Goal: Transaction & Acquisition: Purchase product/service

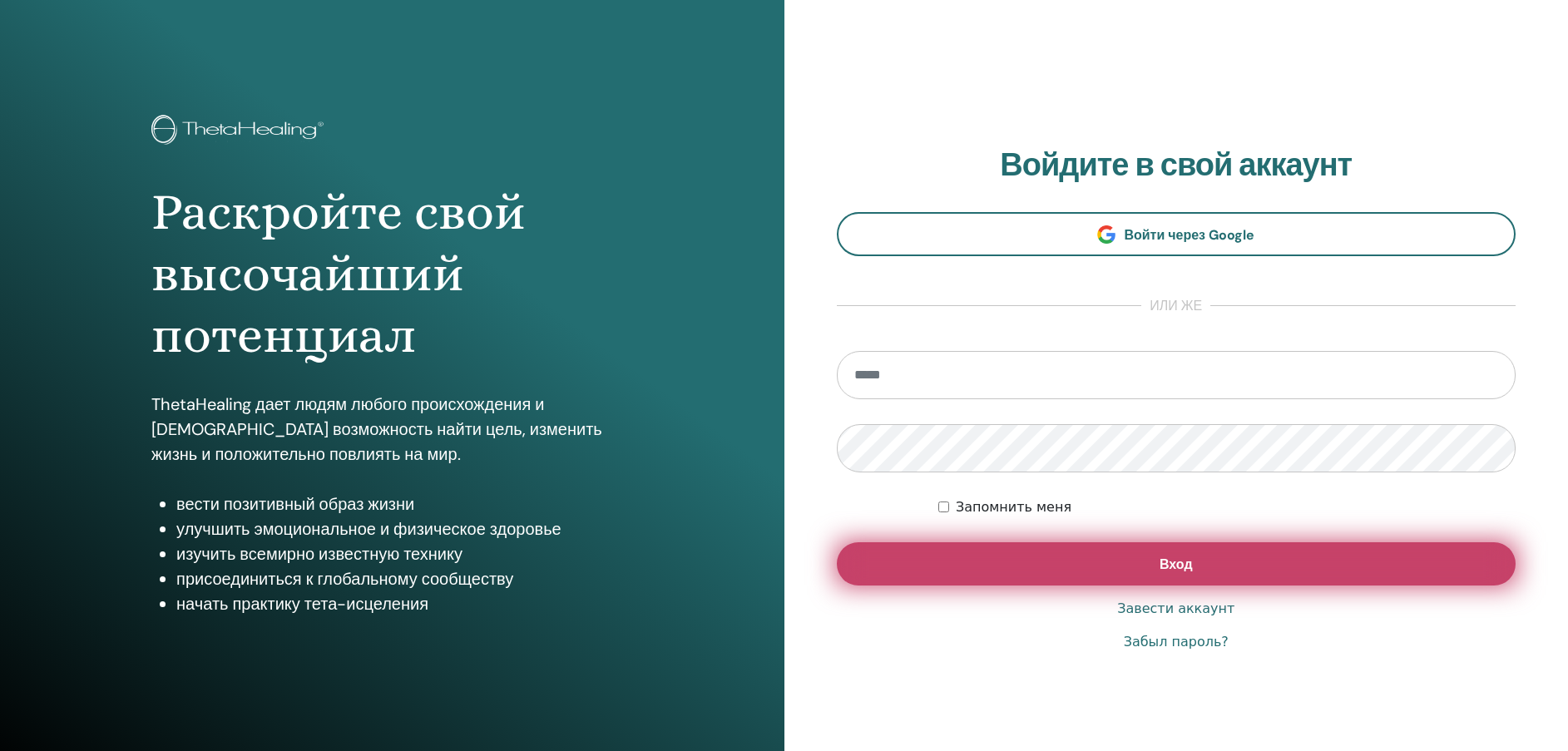
type input "**********"
click at [1203, 571] on button "Вход" at bounding box center [1177, 563] width 679 height 43
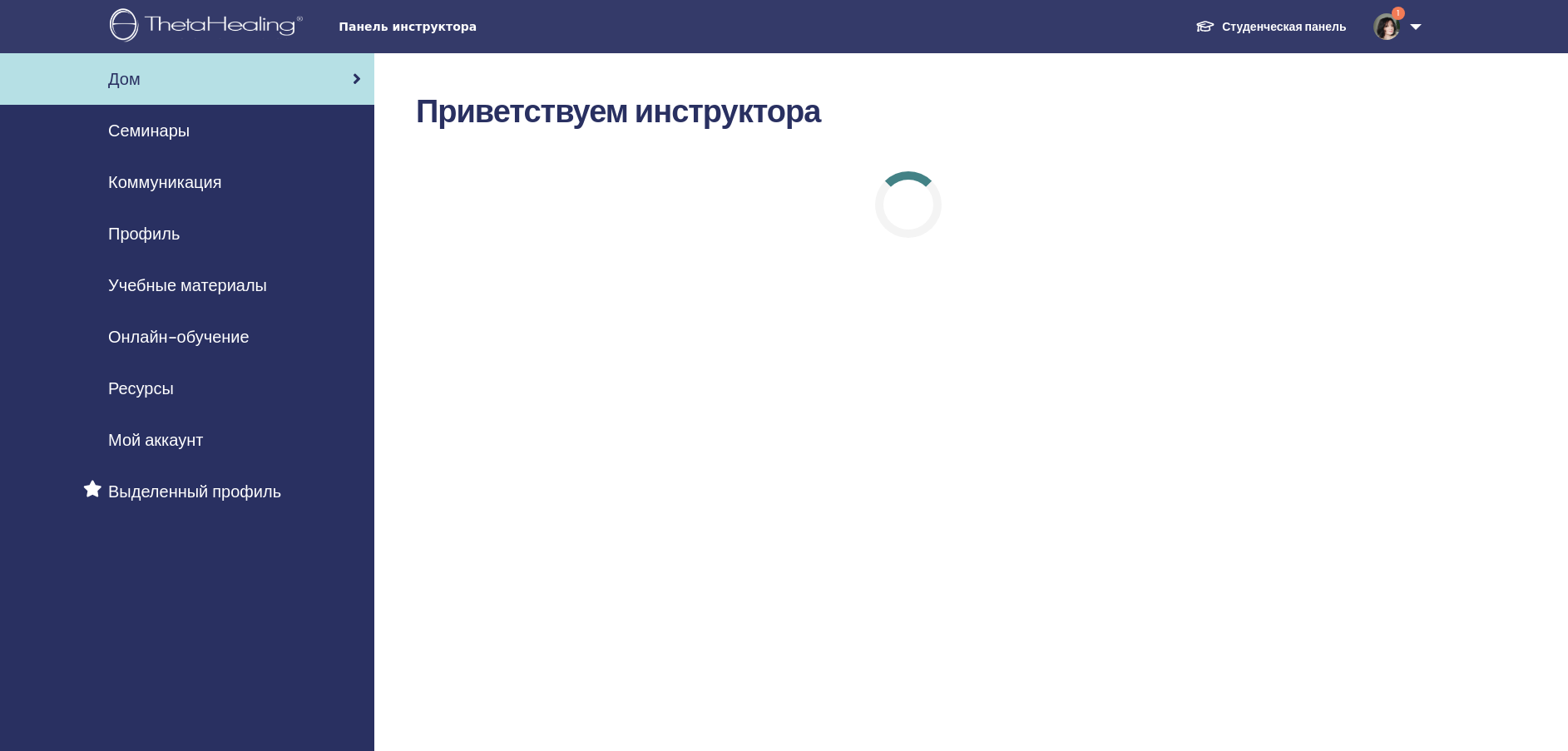
click at [1413, 30] on link "1" at bounding box center [1394, 27] width 69 height 53
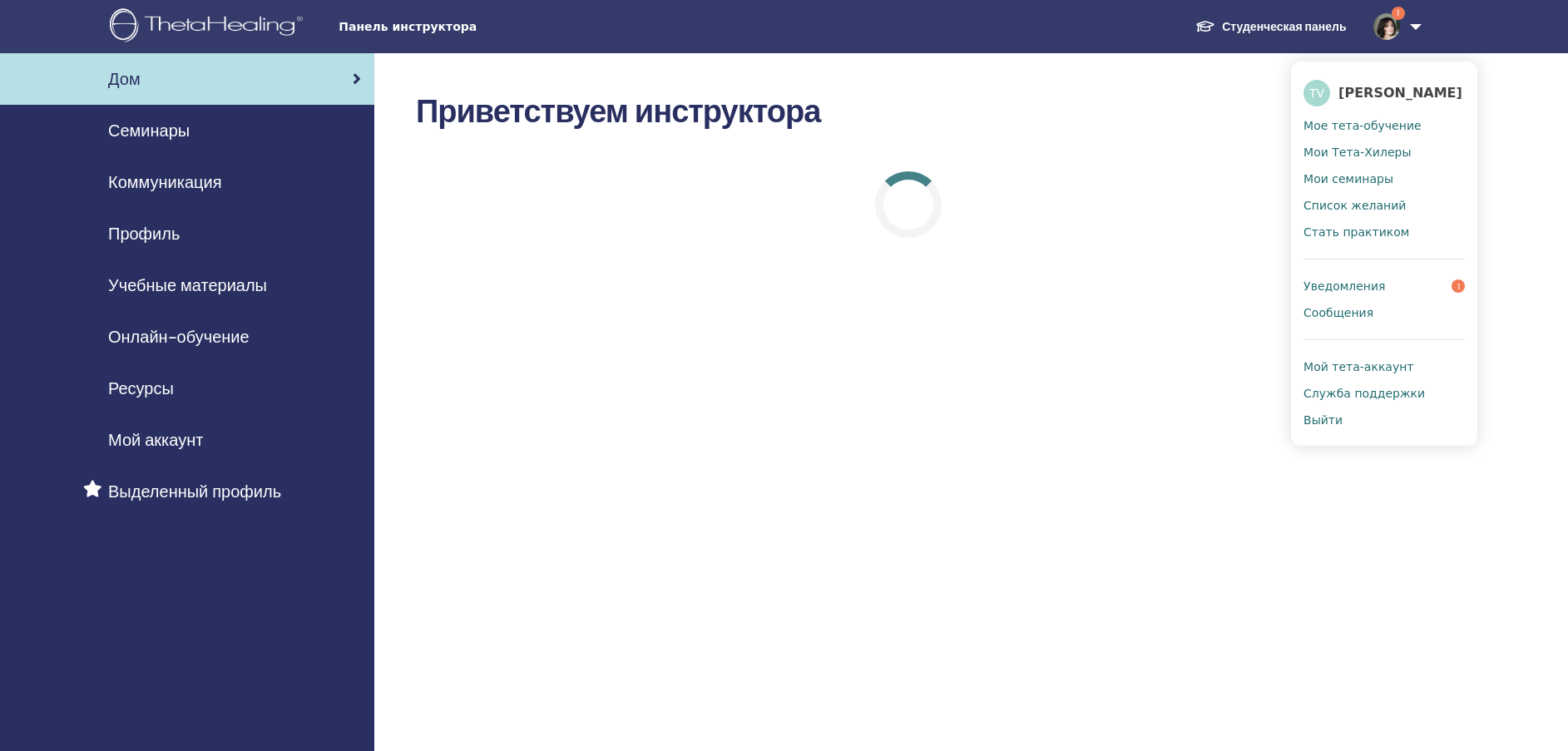
click at [1368, 287] on span "Уведомления" at bounding box center [1344, 287] width 82 height 15
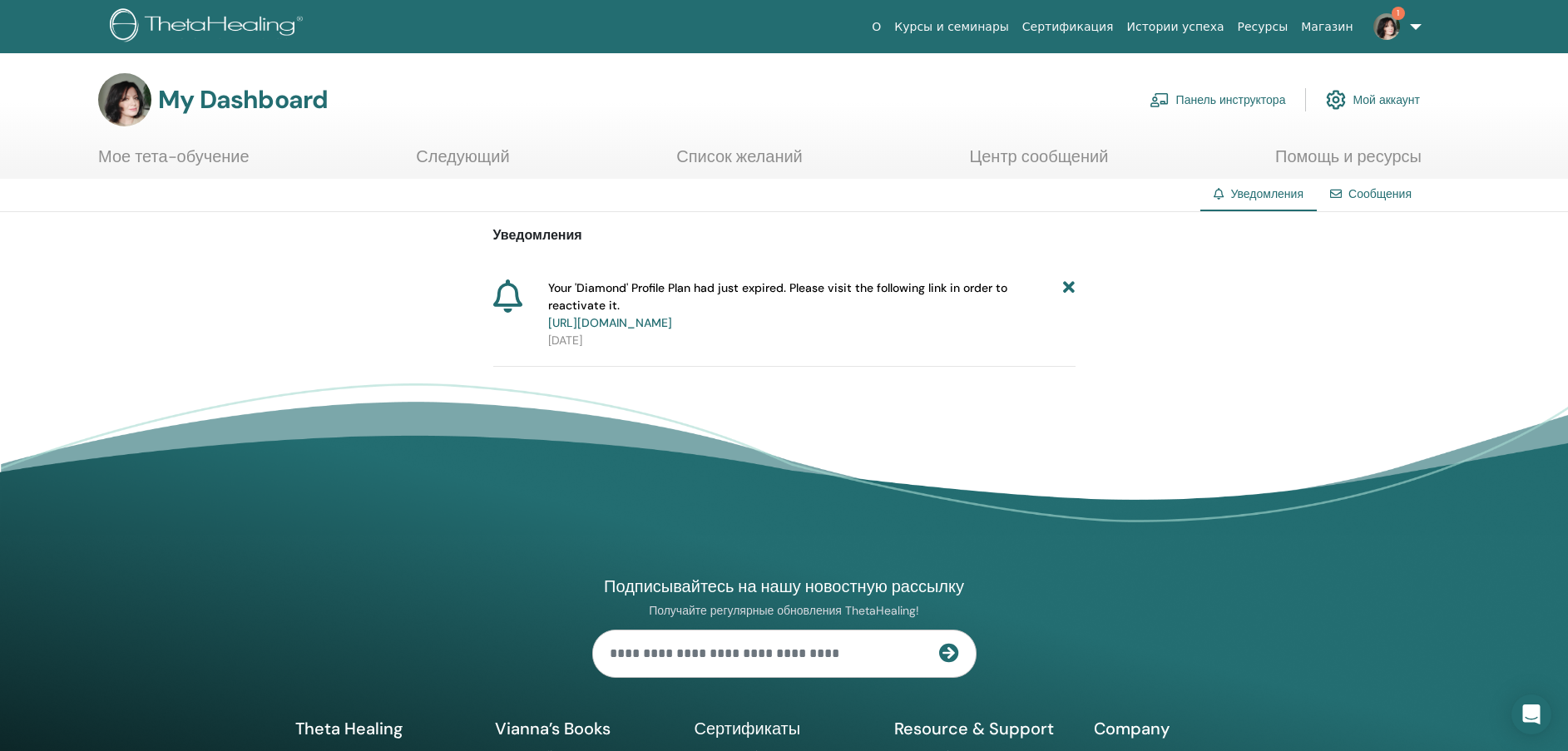
click at [672, 324] on link "https://member.thetahealing.com/member/account/subscriptions/plan" at bounding box center [610, 323] width 124 height 15
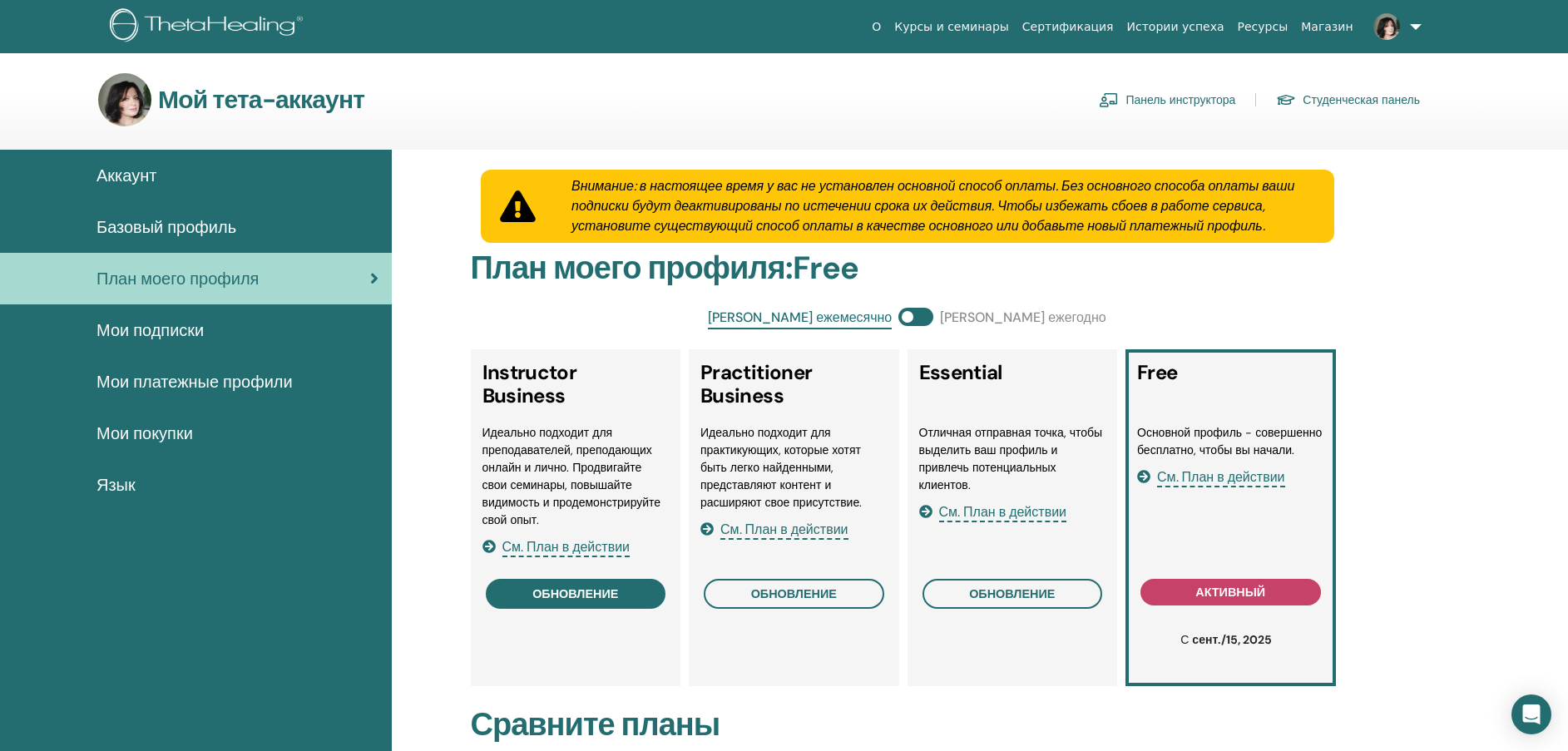
click at [588, 591] on span "обновление" at bounding box center [576, 594] width 86 height 13
click at [570, 592] on span "обновление" at bounding box center [576, 594] width 86 height 13
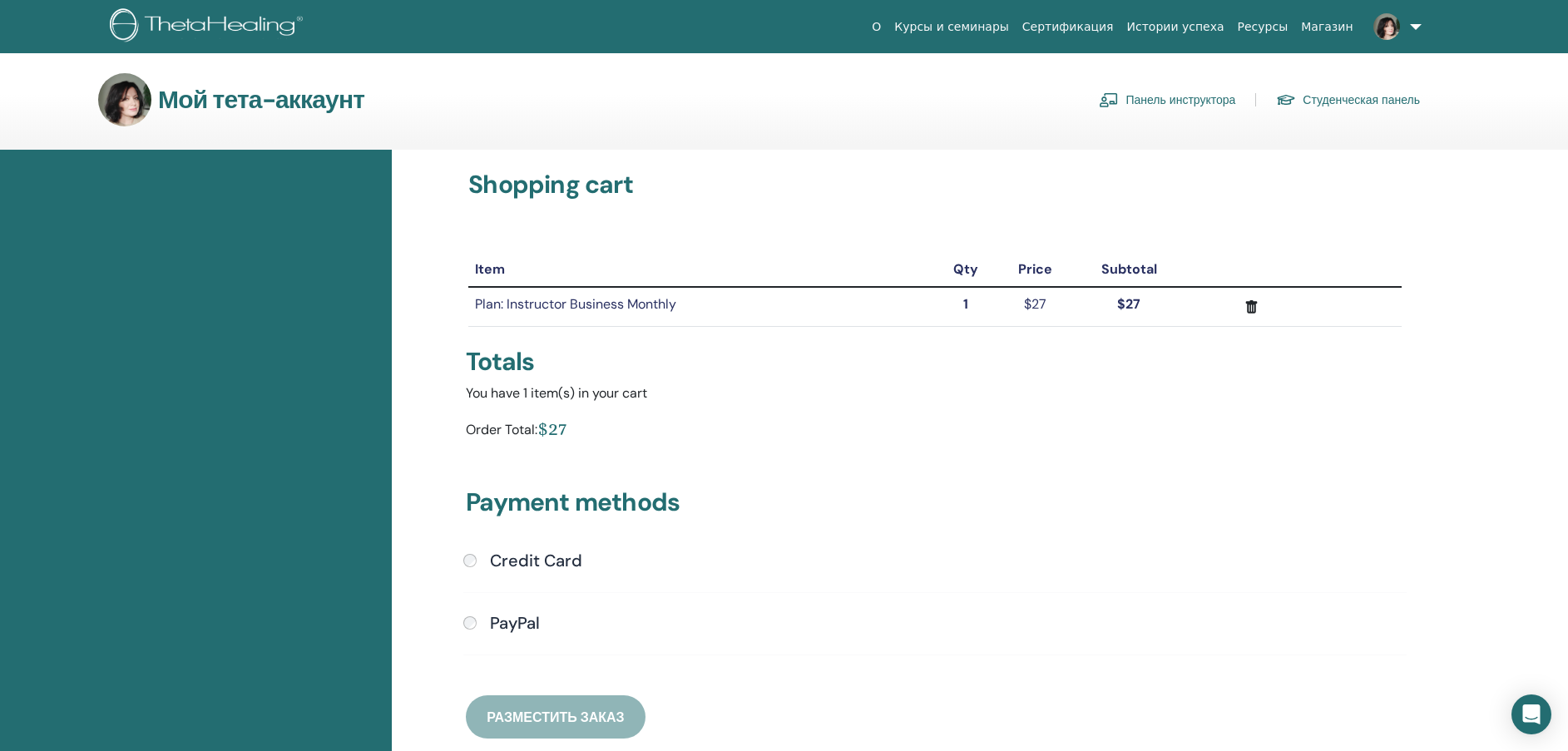
click at [537, 565] on h4 "Credit Card" at bounding box center [536, 561] width 92 height 20
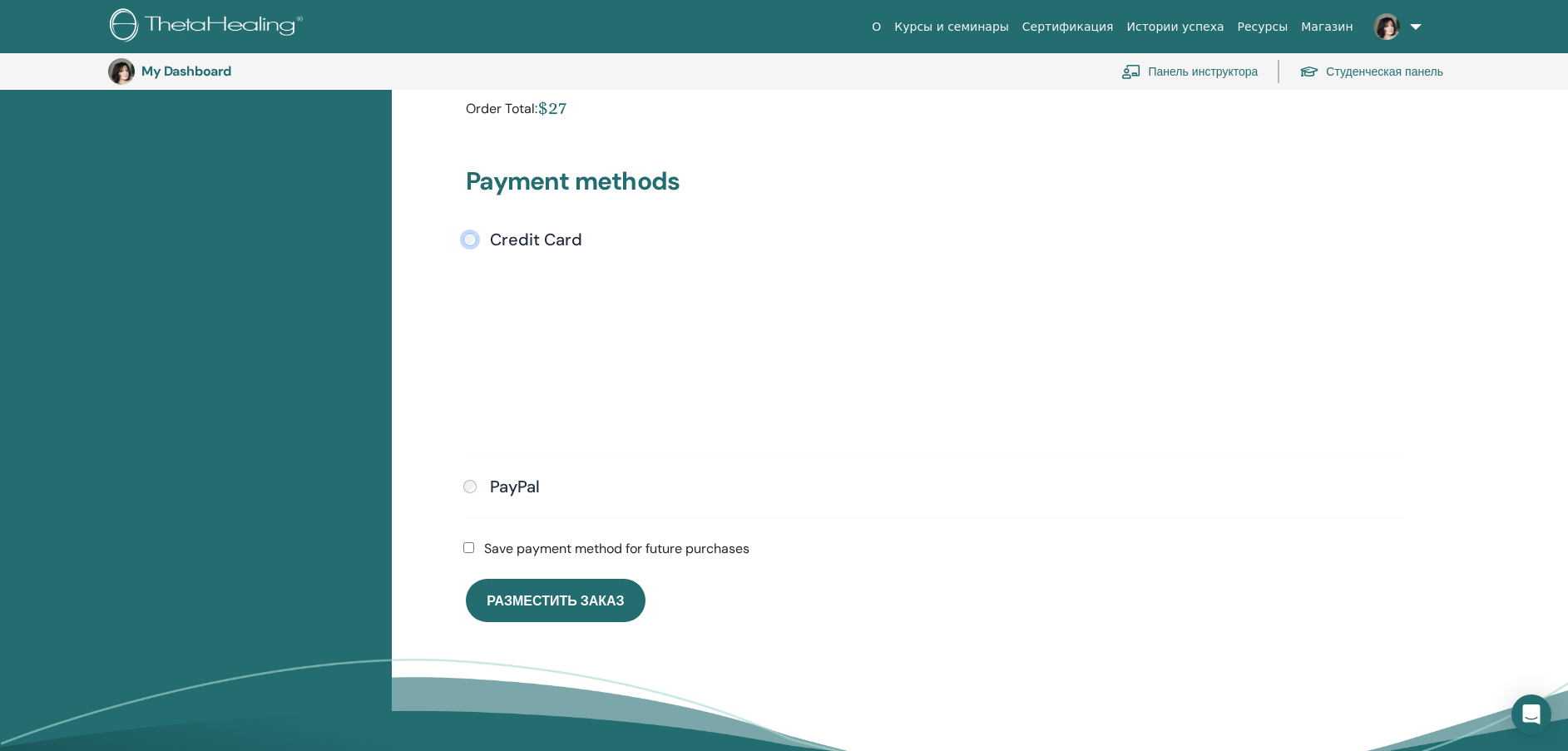
scroll to position [368, 0]
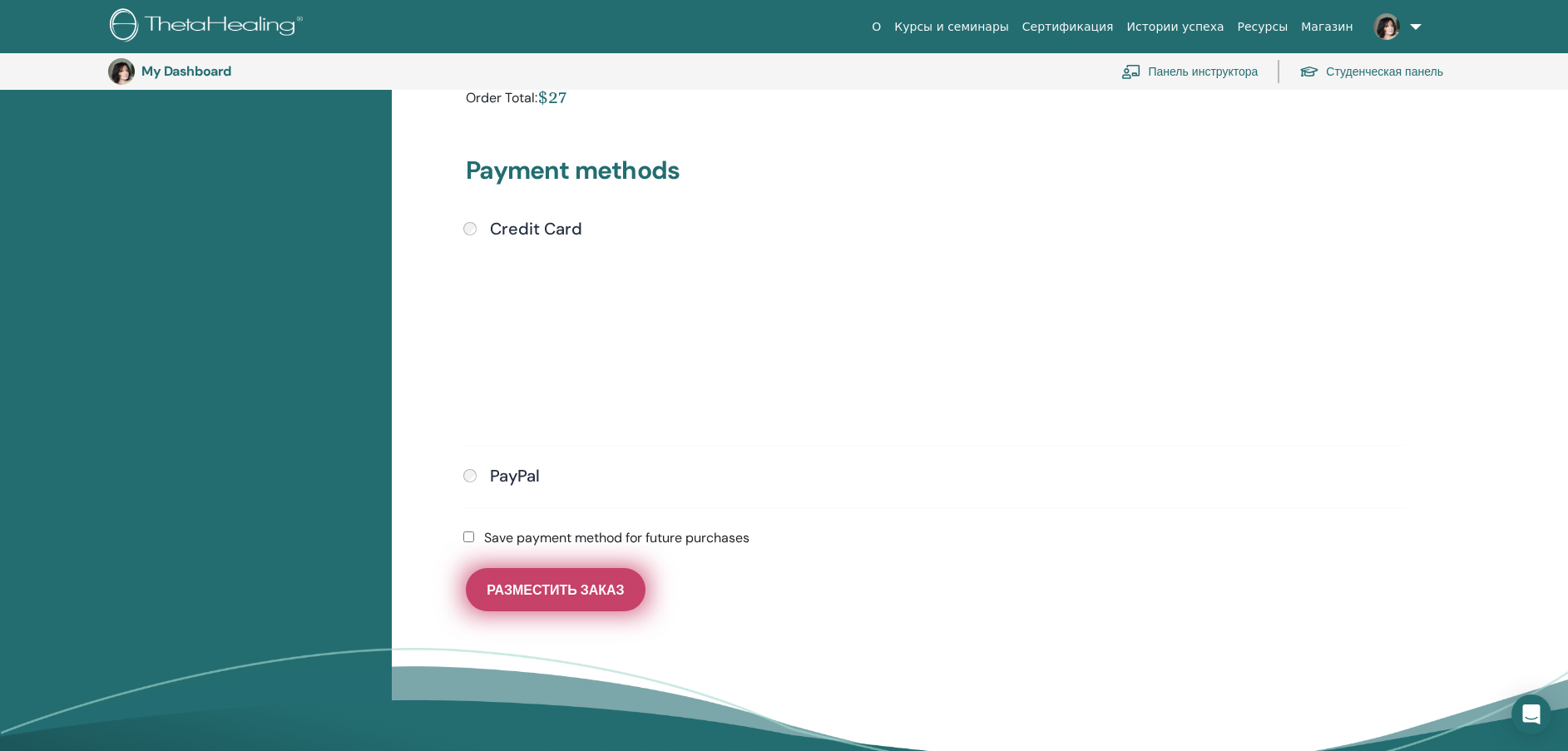
click at [594, 589] on span "Разместить заказ" at bounding box center [555, 590] width 137 height 17
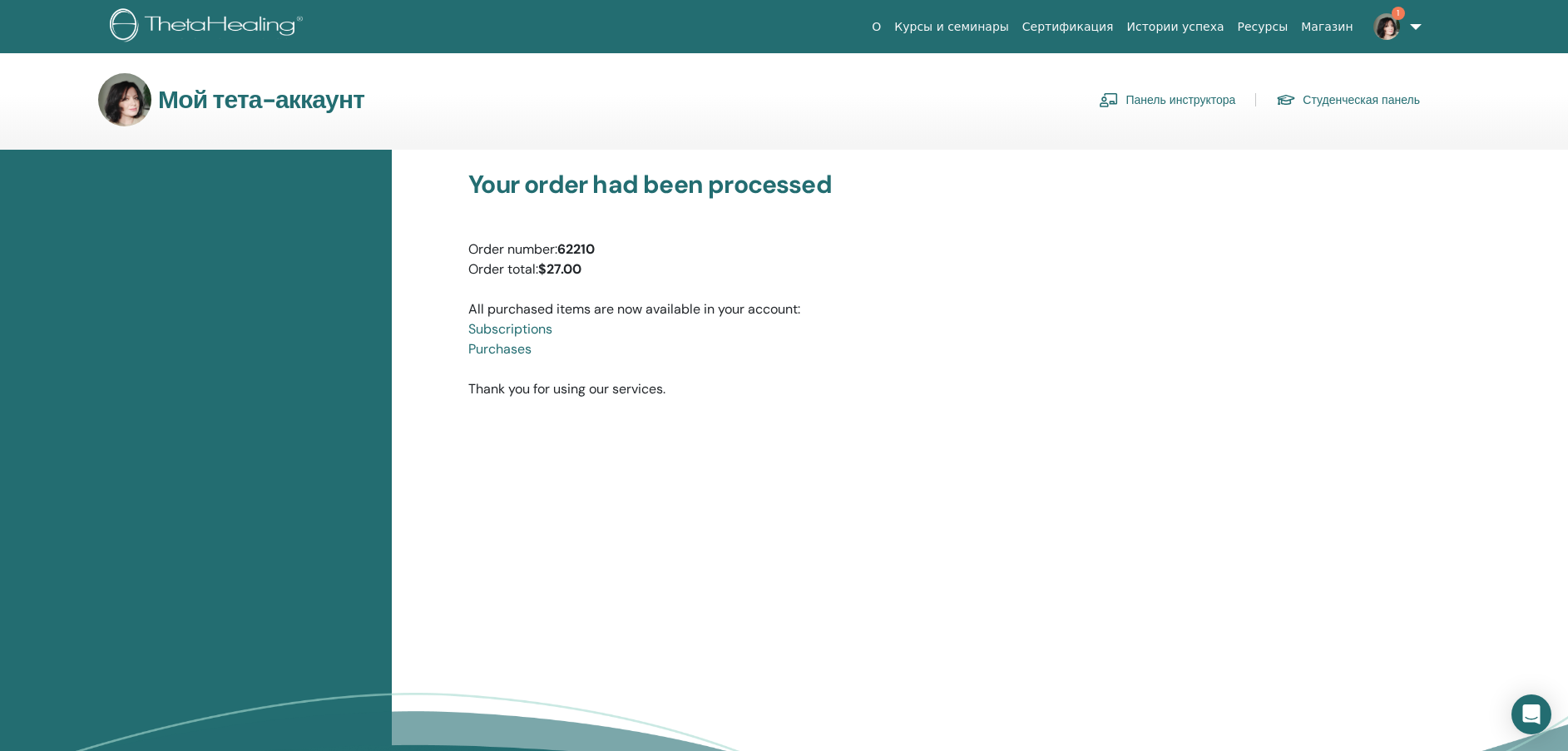
click at [1393, 24] on img at bounding box center [1386, 27] width 27 height 27
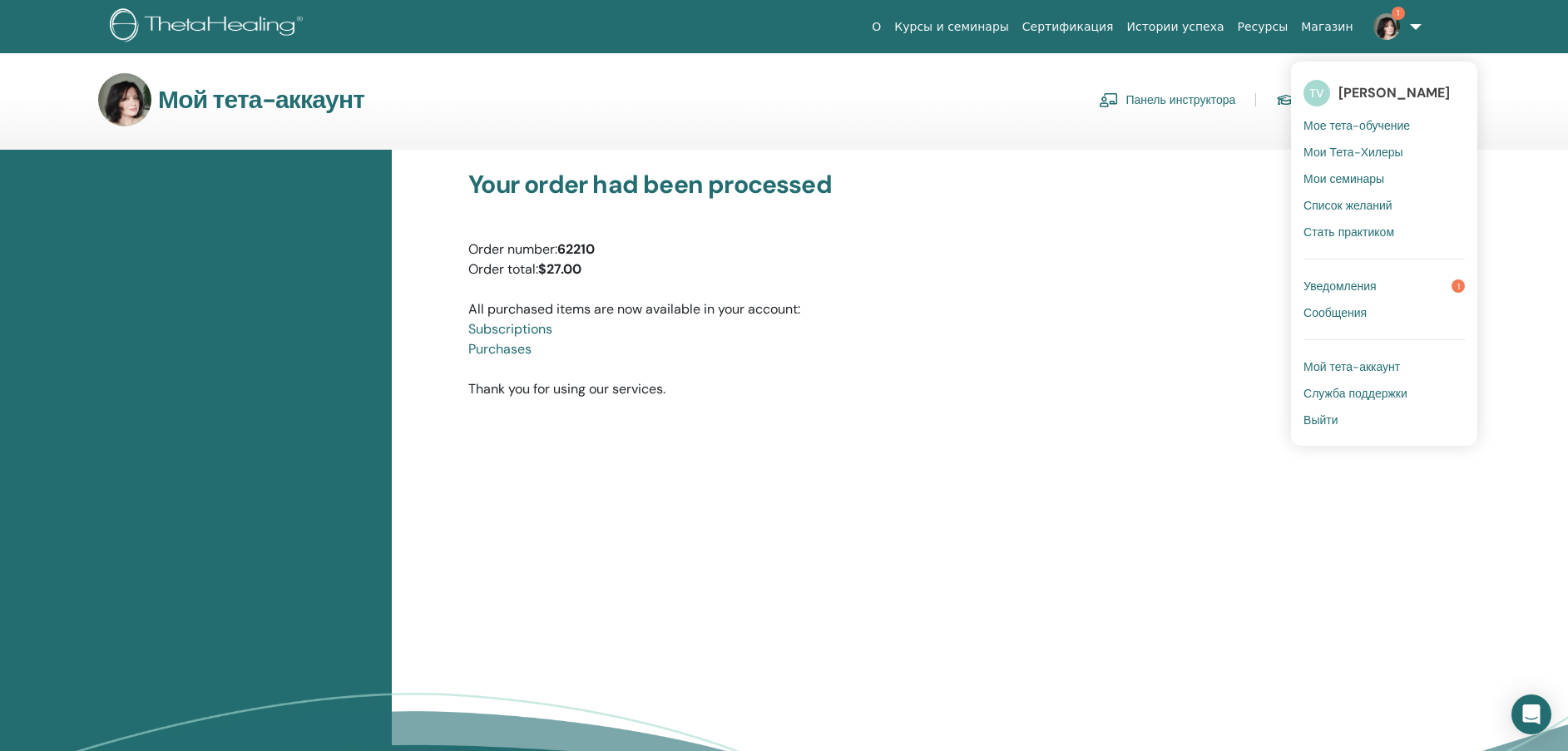
click at [1383, 278] on link "Уведомления 1" at bounding box center [1384, 287] width 162 height 27
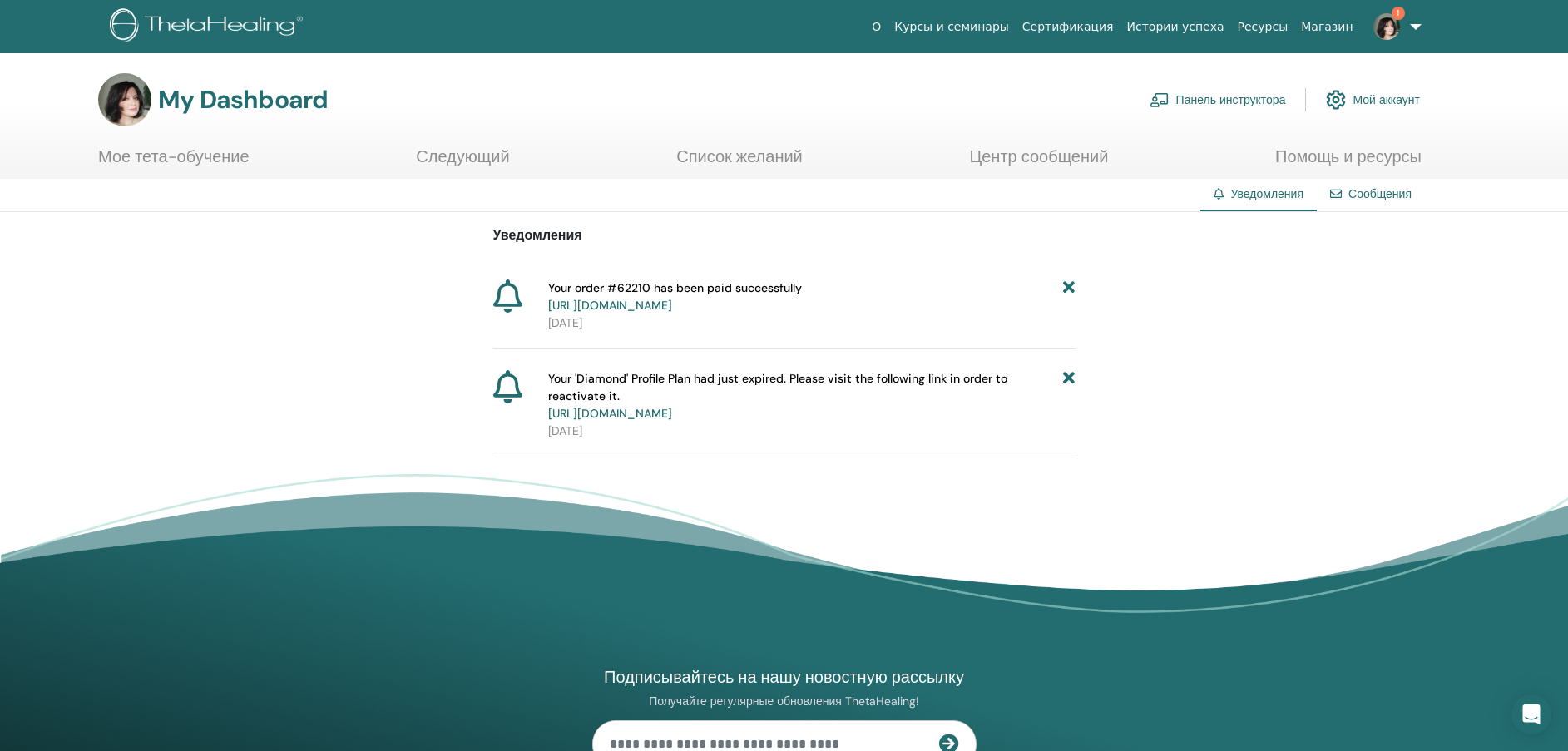
click at [1074, 383] on icon at bounding box center [1068, 396] width 11 height 52
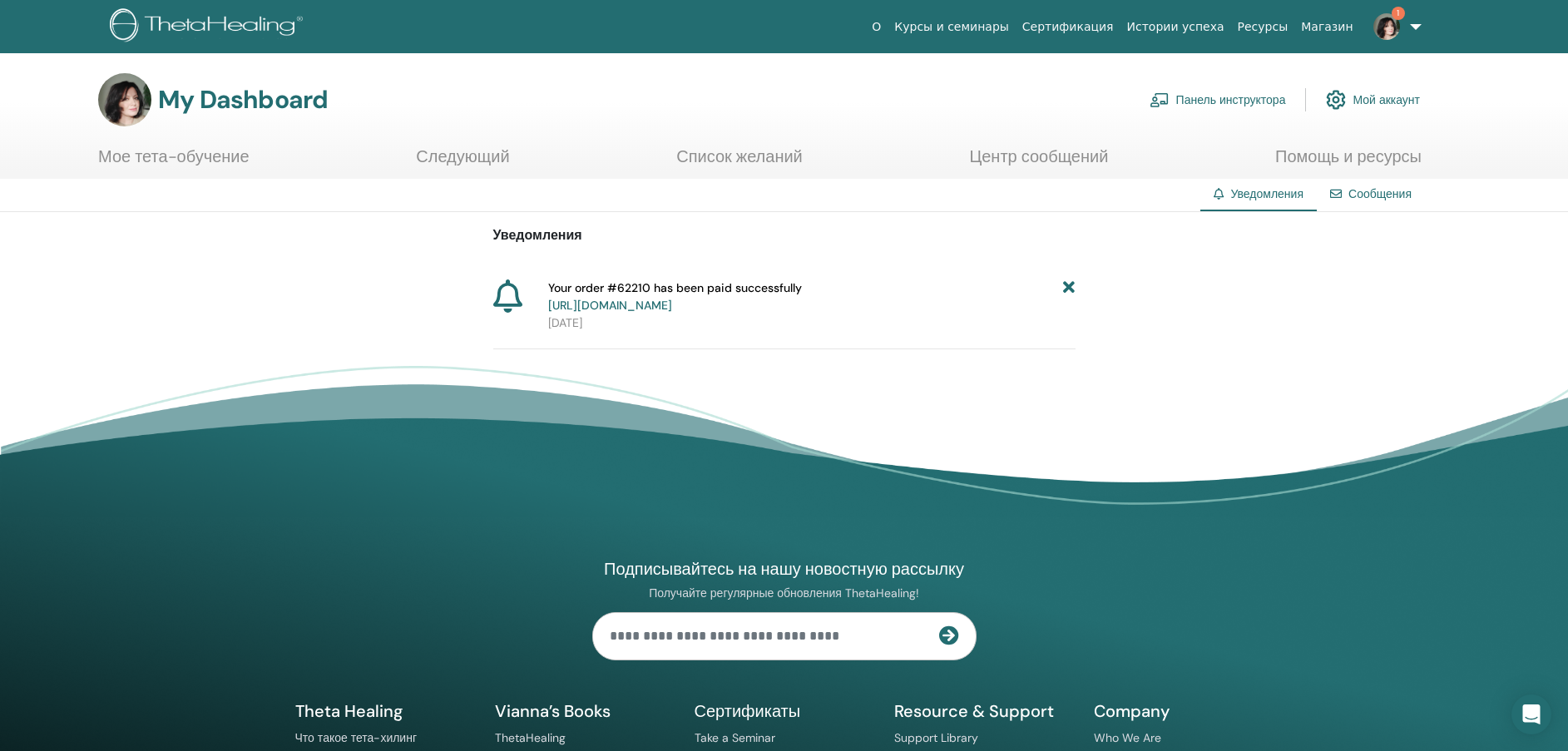
click at [672, 301] on link "https://member.thetahealing.com/member/account/subscriptions/purchases" at bounding box center [610, 306] width 124 height 15
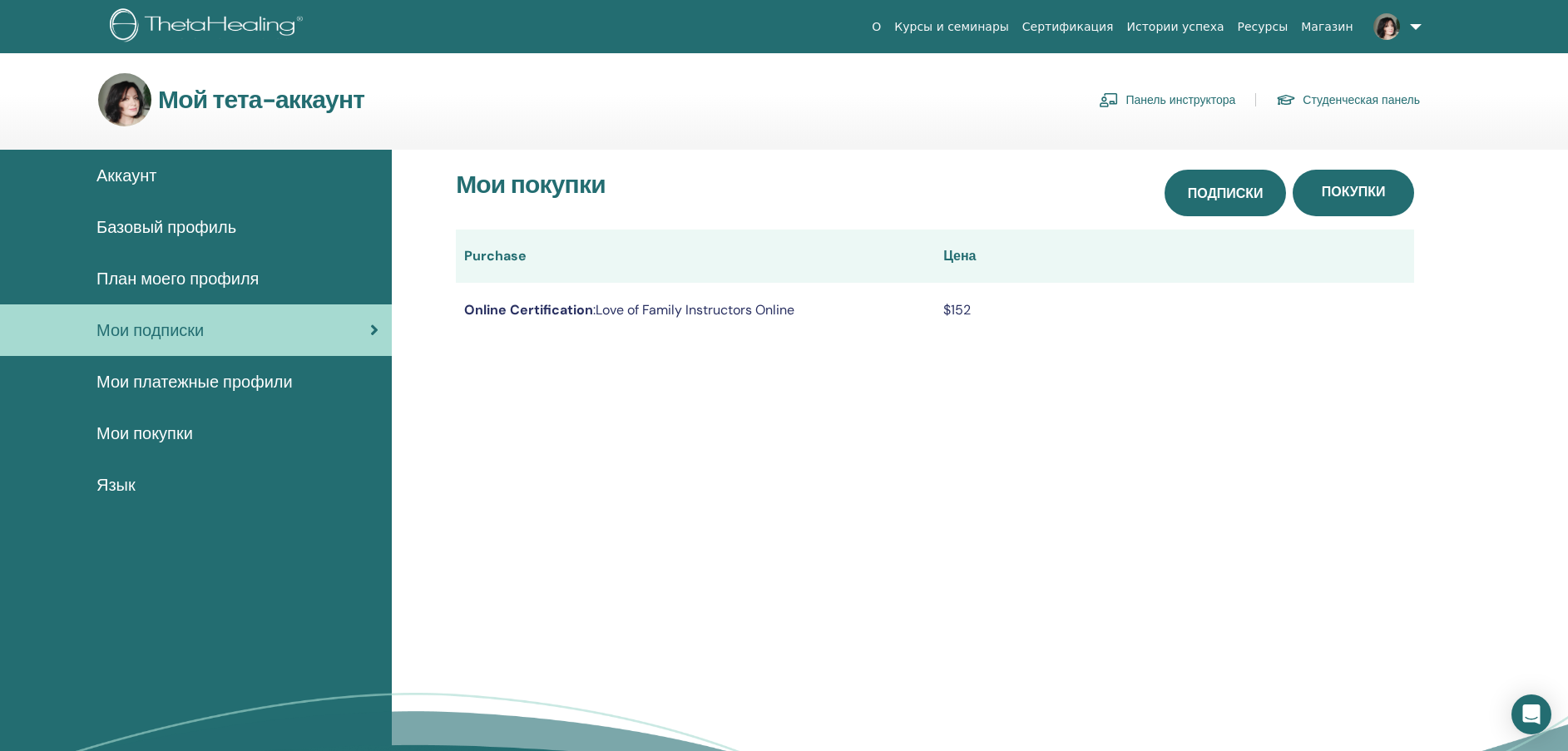
click at [1224, 176] on link "Подписки" at bounding box center [1225, 192] width 122 height 47
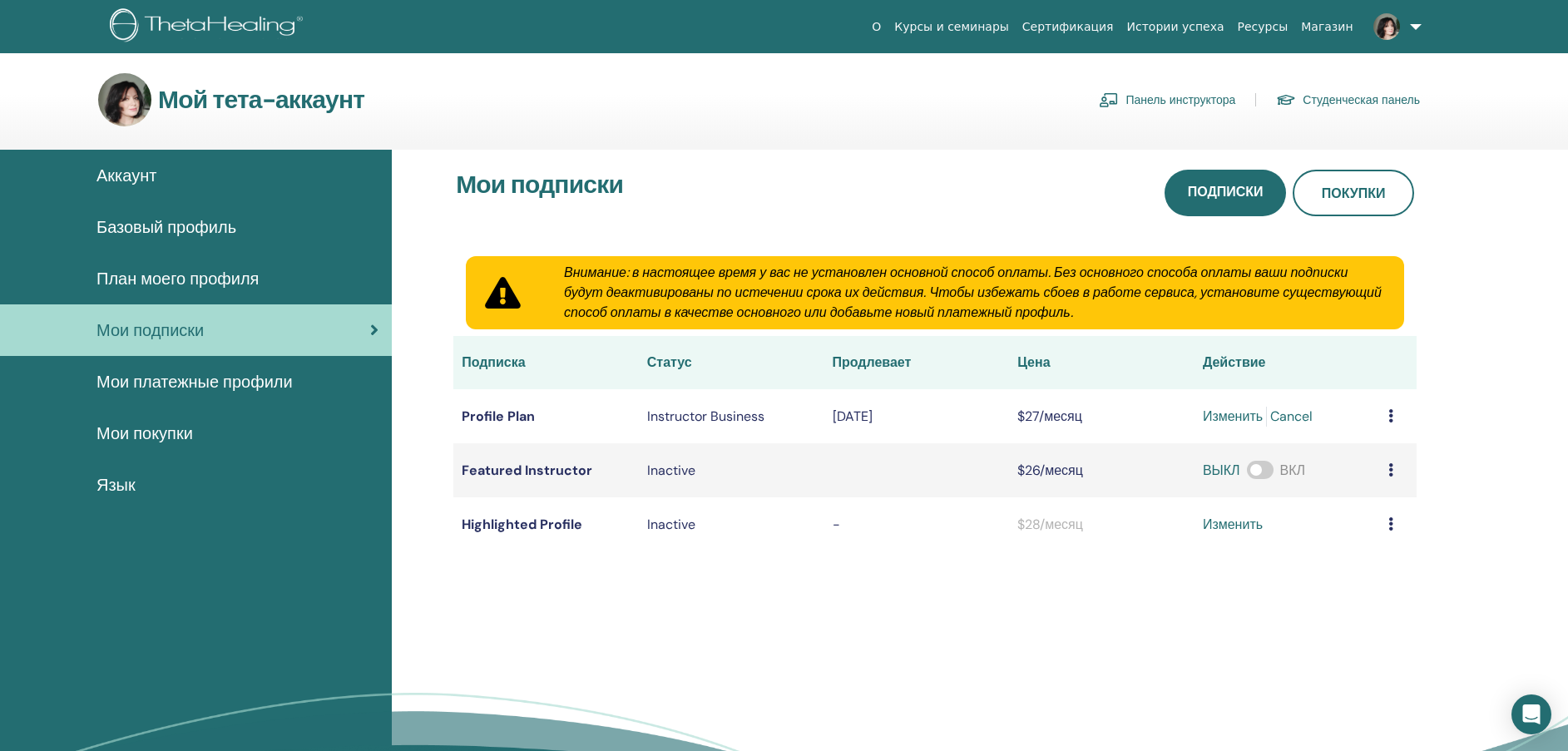
click at [1390, 416] on icon at bounding box center [1390, 416] width 5 height 13
click at [1387, 27] on img at bounding box center [1386, 27] width 27 height 27
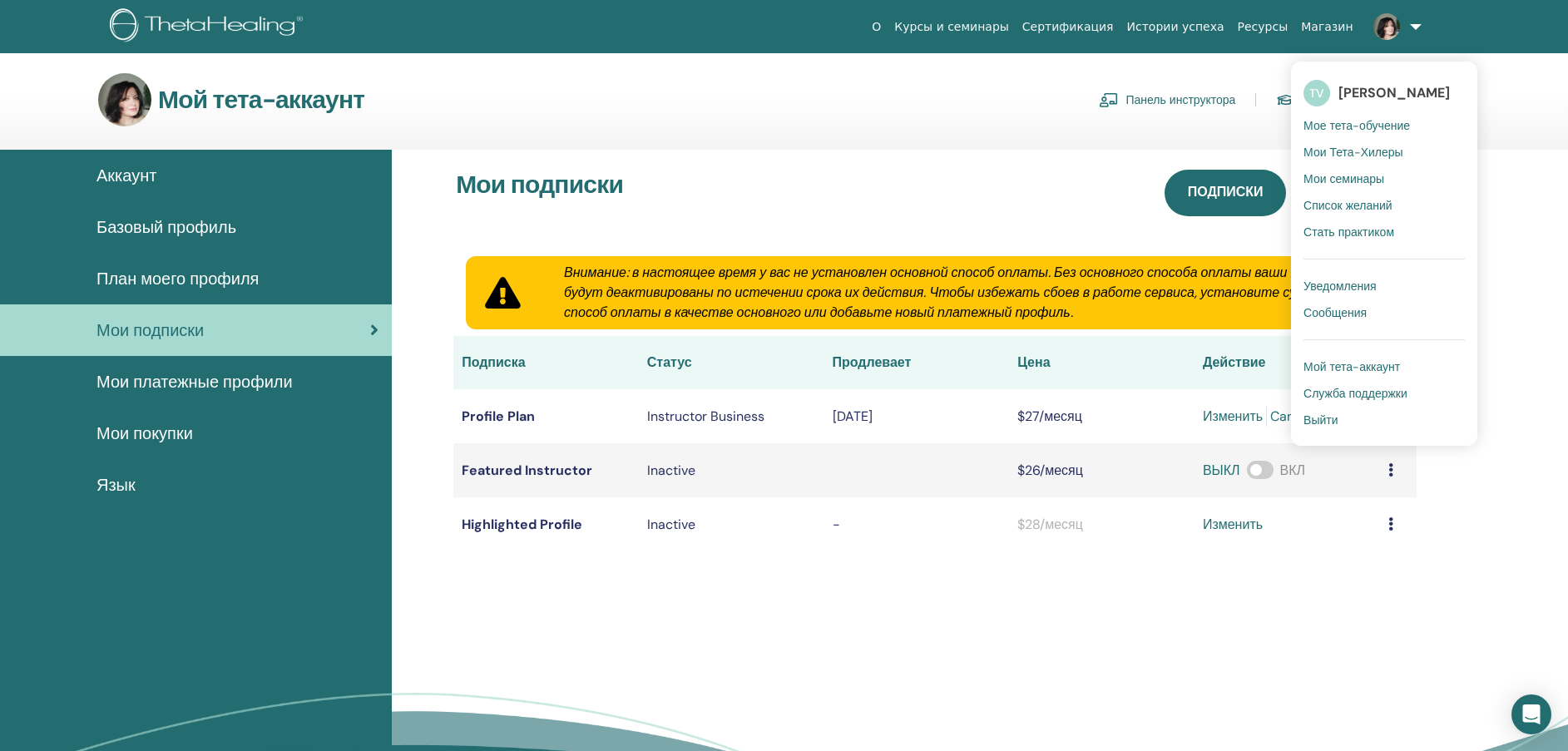
click at [1385, 79] on link "TV Tatyana Vershinina" at bounding box center [1384, 93] width 162 height 38
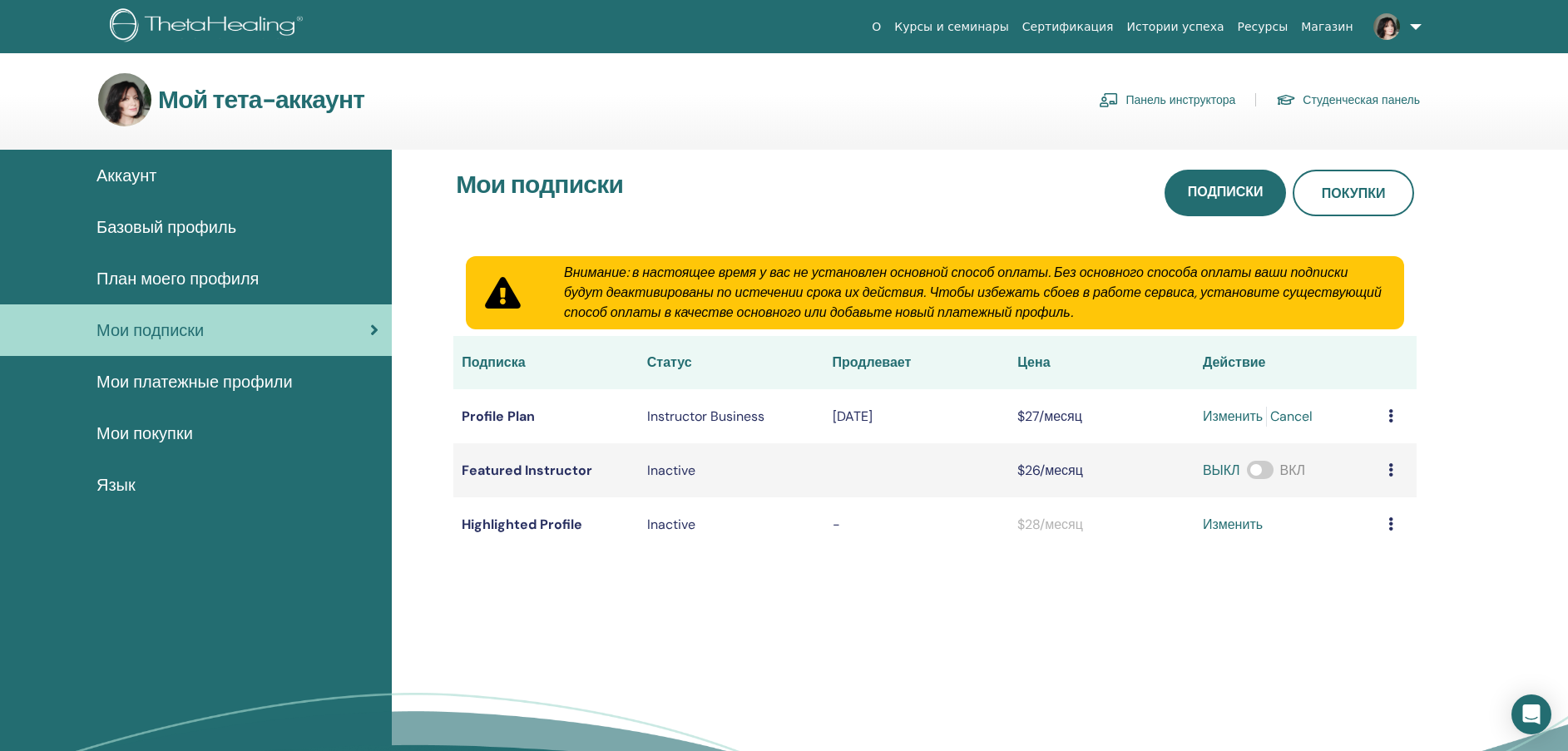
click at [1418, 42] on link at bounding box center [1394, 27] width 69 height 53
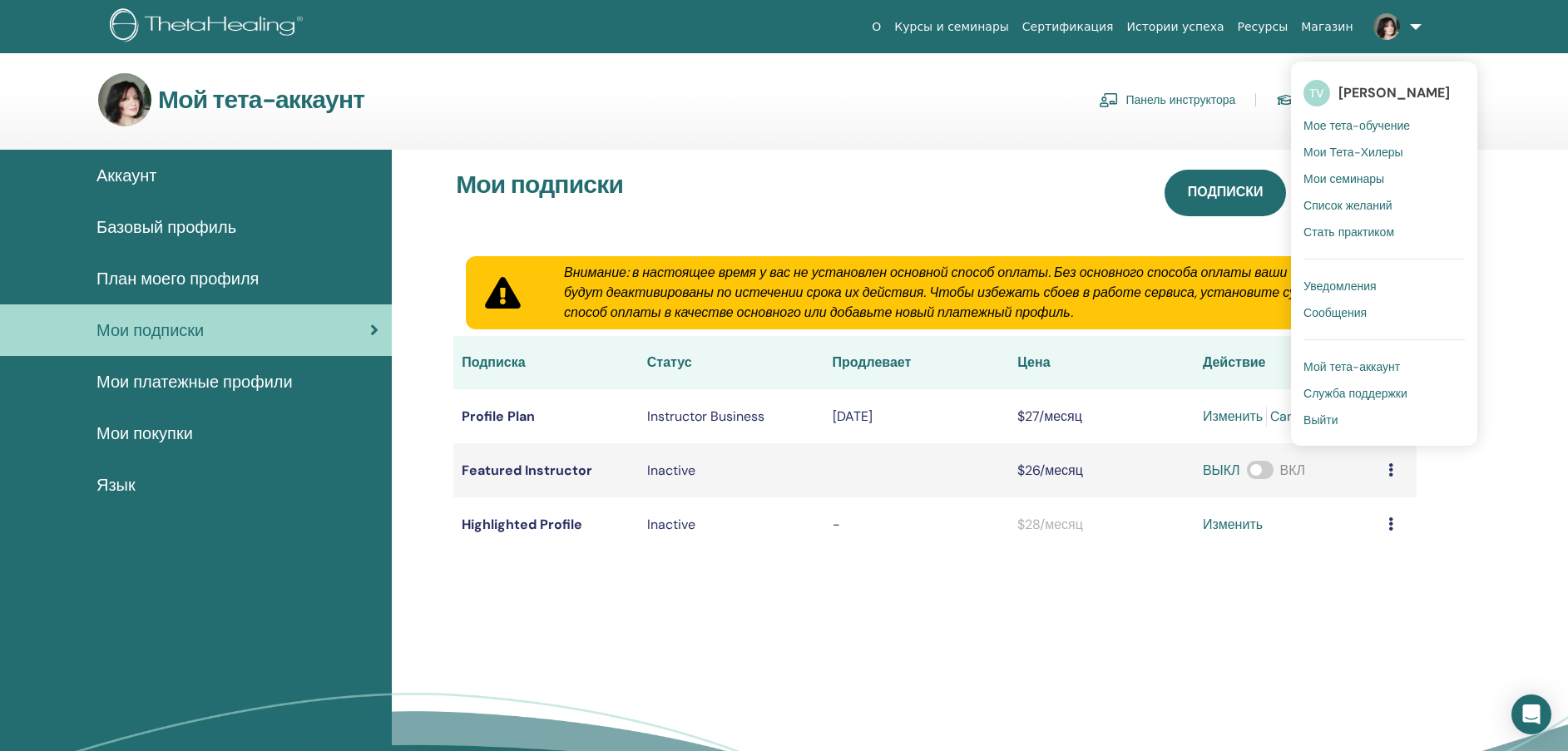
click at [1381, 89] on span "[PERSON_NAME]" at bounding box center [1394, 92] width 111 height 17
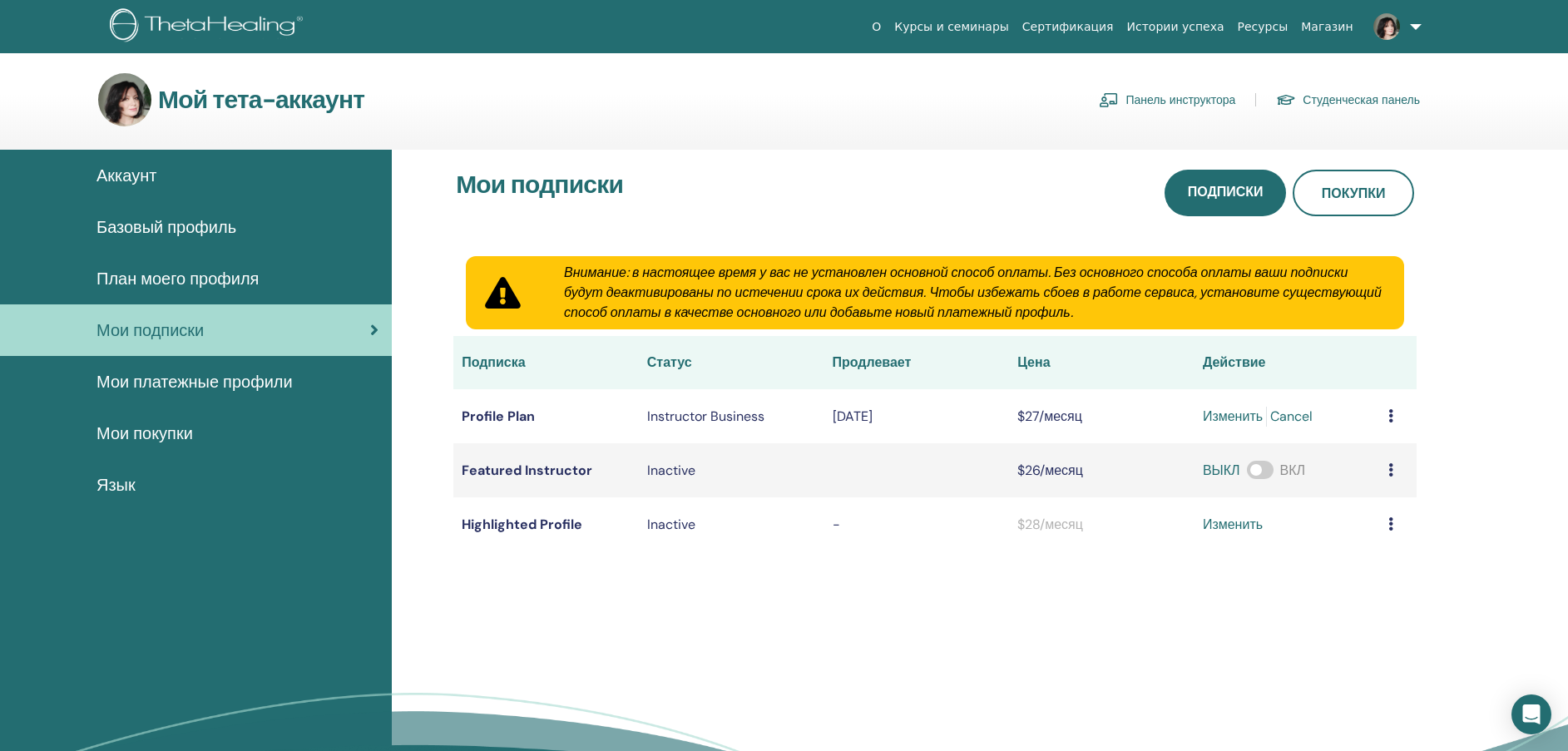
drag, startPoint x: 1147, startPoint y: 115, endPoint x: 1147, endPoint y: 105, distance: 10.0
click at [1147, 105] on div "Мой тета-аккаунт Панель инструктора Студенческая панель" at bounding box center [758, 100] width 1322 height 53
click at [1147, 105] on link "Панель инструктора" at bounding box center [1166, 100] width 136 height 27
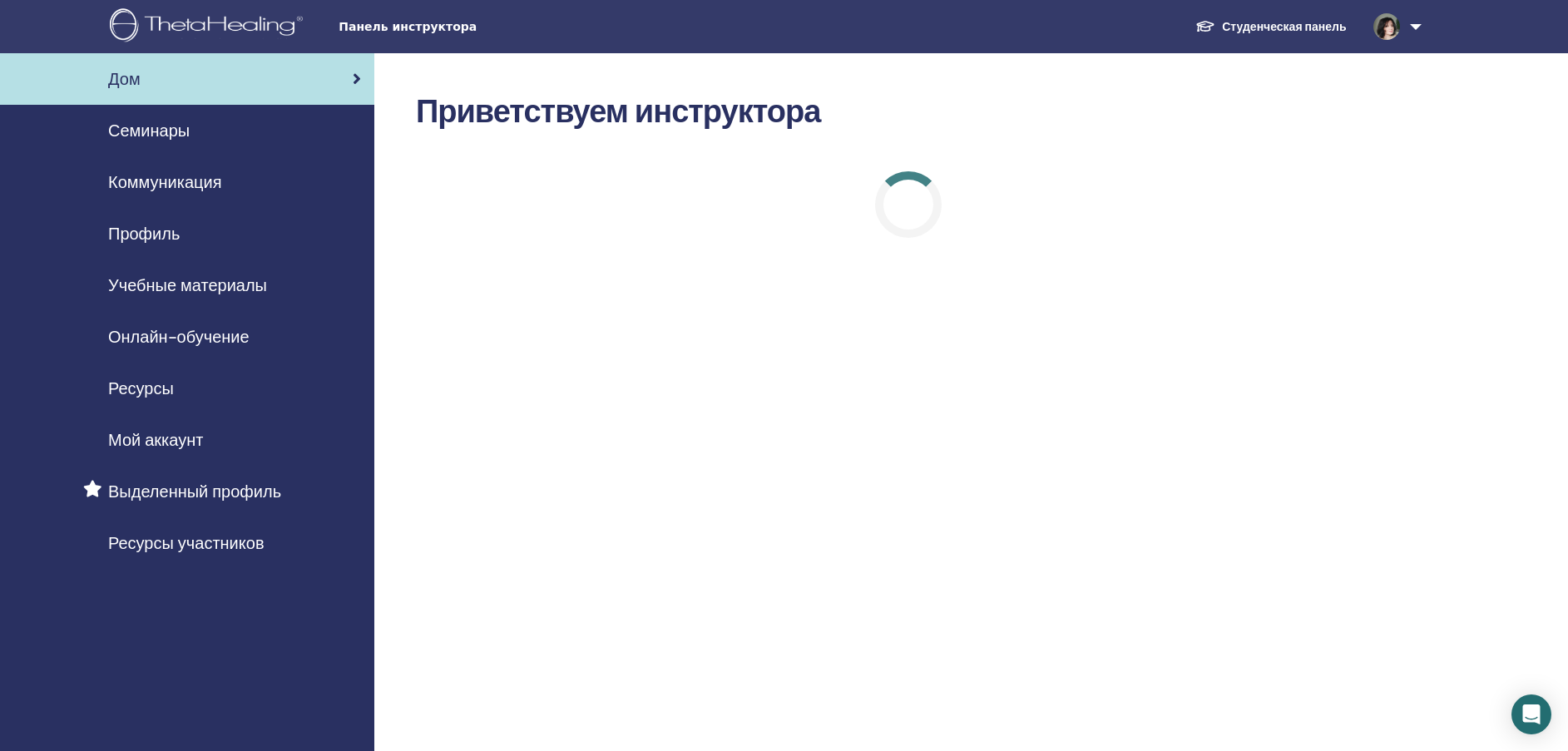
click at [169, 383] on span "Ресурсы" at bounding box center [141, 388] width 66 height 25
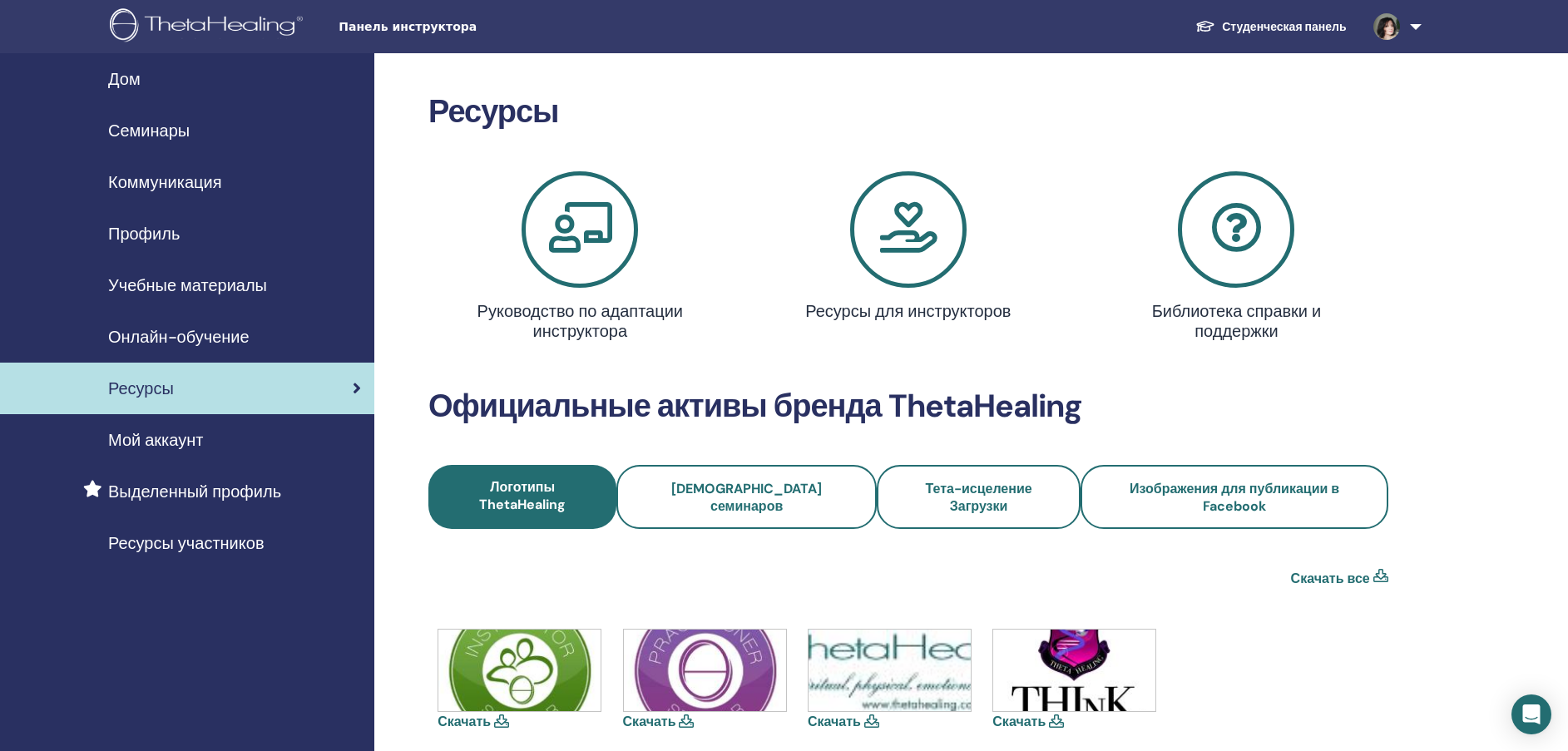
click at [163, 444] on span "Мой аккаунт" at bounding box center [156, 440] width 95 height 25
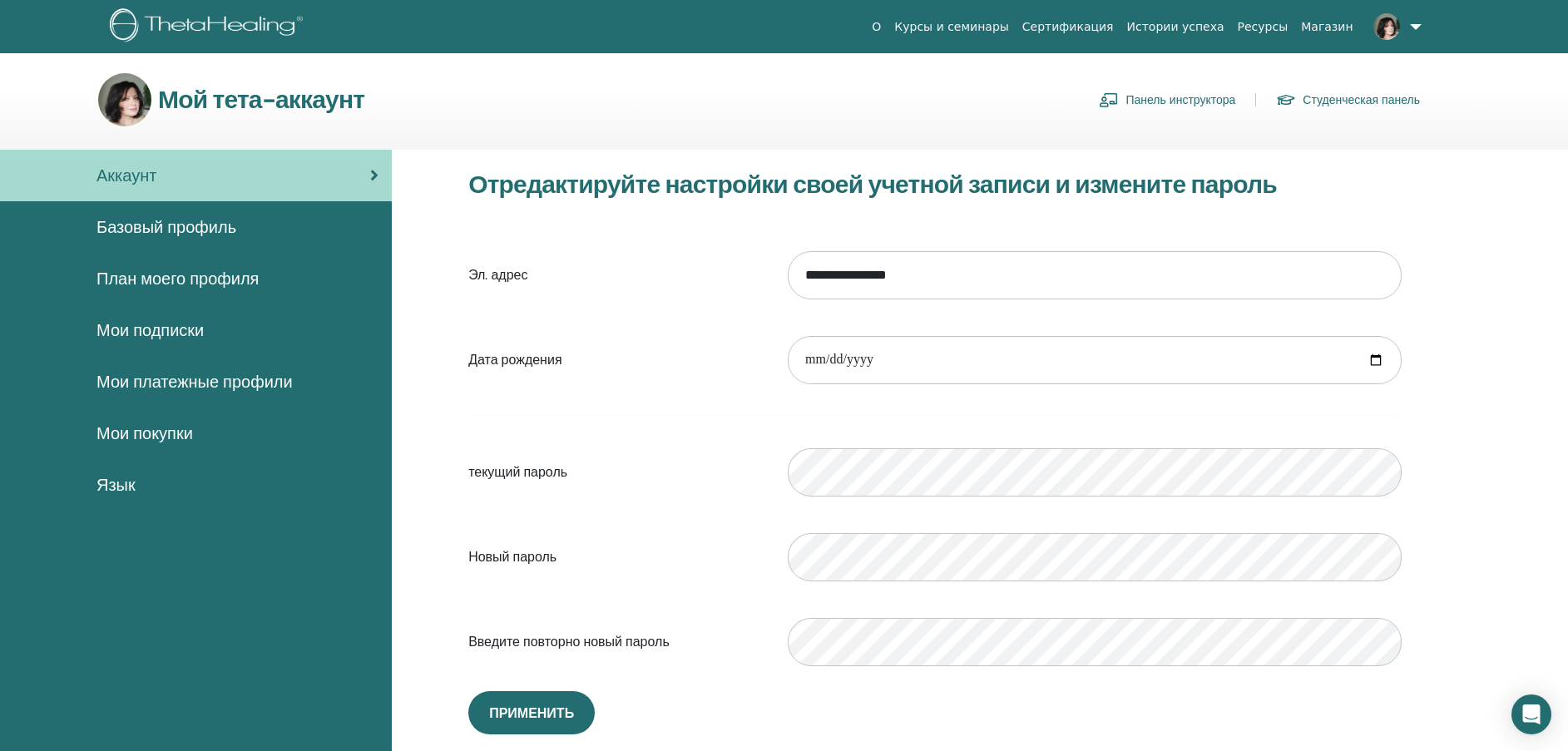
click at [197, 282] on span "План моего профиля" at bounding box center [177, 279] width 162 height 25
